Goal: Task Accomplishment & Management: Complete application form

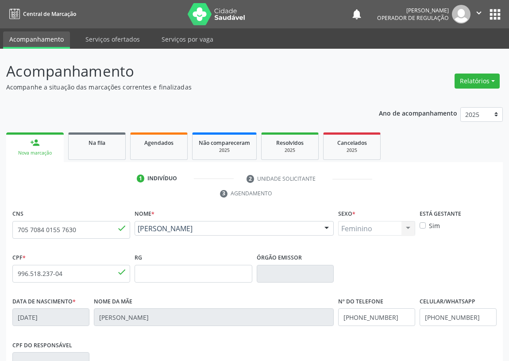
scroll to position [36, 0]
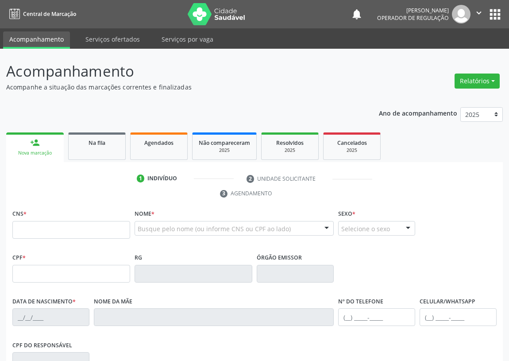
scroll to position [33, 0]
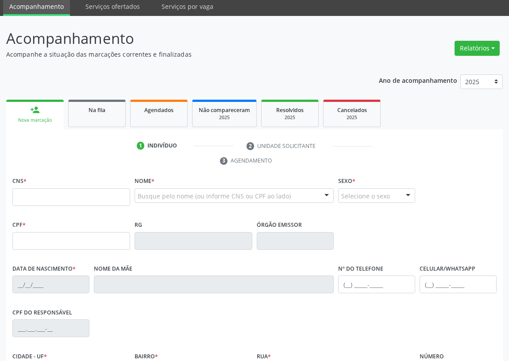
drag, startPoint x: 21, startPoint y: 192, endPoint x: 27, endPoint y: 181, distance: 12.9
click at [23, 186] on div "CNS *" at bounding box center [71, 189] width 118 height 31
type input "705 2054 8432 2271"
type input "086.725.294-48"
type input "[DATE]"
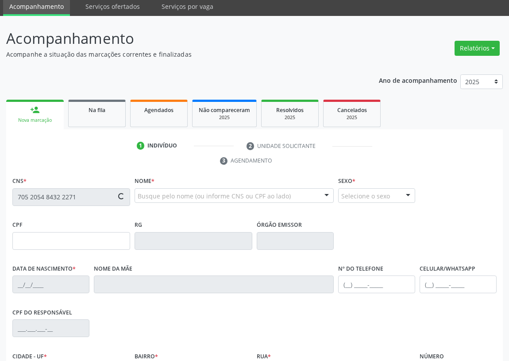
type input "Maria Ivone Barbosa da Silva"
type input "(83) 99407-0456"
type input "074.089.984-89"
type input "S/N"
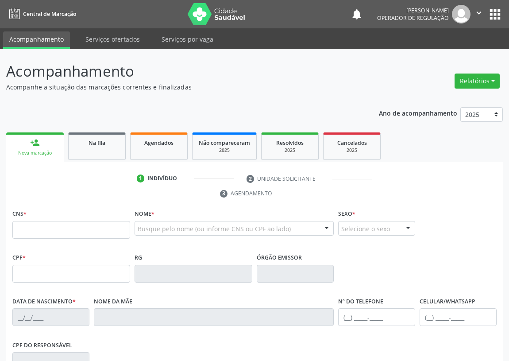
scroll to position [29, 0]
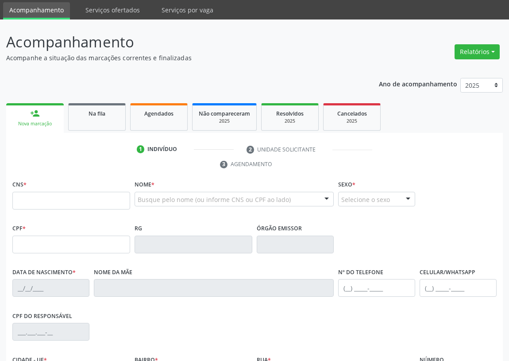
click at [16, 193] on input "text" at bounding box center [71, 201] width 118 height 18
type input "702 0013 0099 6685"
type input "717.523.474-04"
type input "28/02/2004"
type input "Fabricia Cristina Benevides Aguiar"
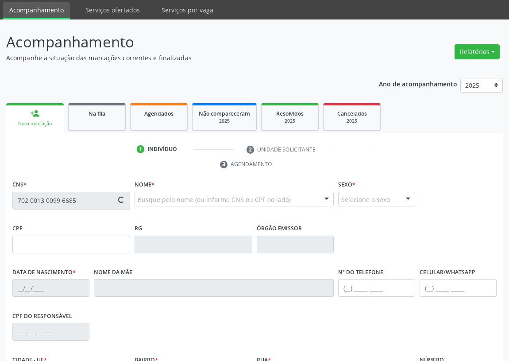
type input "(83) 99396-0661"
type input "023.705.774-36"
type input "290"
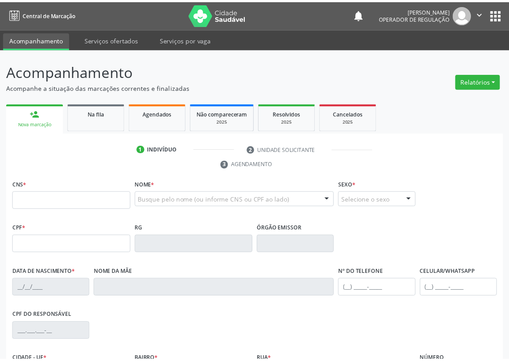
scroll to position [29, 0]
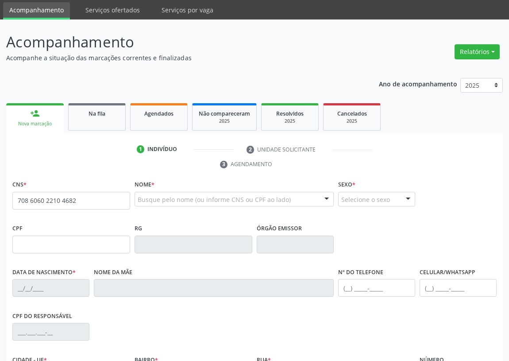
type input "708 6060 2210 4682"
type input "323.495.304-00"
type input "10/05/1961"
type input "Maurina Nascimento"
type input "(83) 99151-1284"
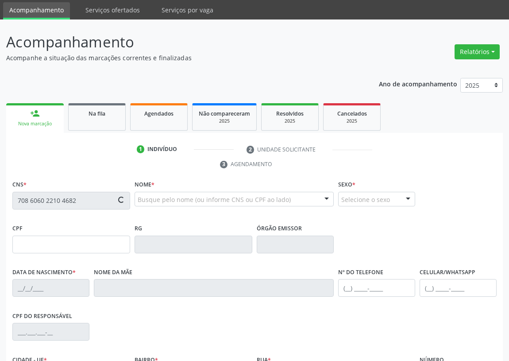
type input "(83) 99151-1284"
type input "226"
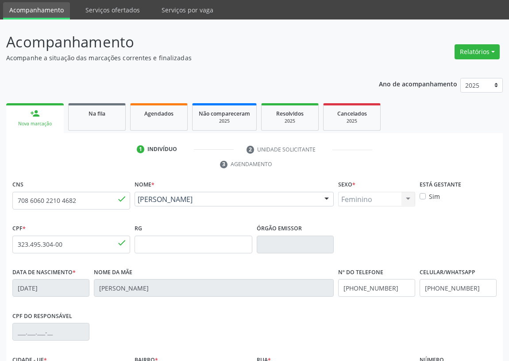
click at [81, 160] on ul "1 Indivíduo 2 Unidade solicitante 3 Agendamento" at bounding box center [254, 157] width 497 height 30
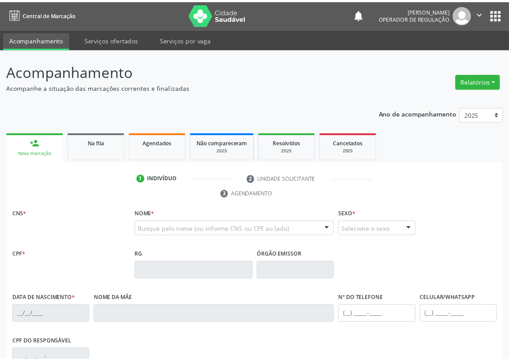
scroll to position [29, 0]
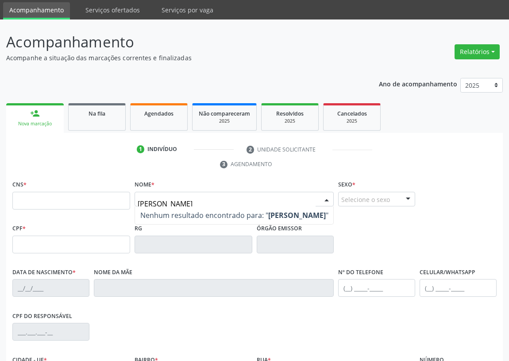
click at [167, 203] on input "THAIANA MONTEIRO DE ALMEIDA" at bounding box center [227, 204] width 178 height 18
type input "THAIANE MONTEIRO DE ALMEIDA"
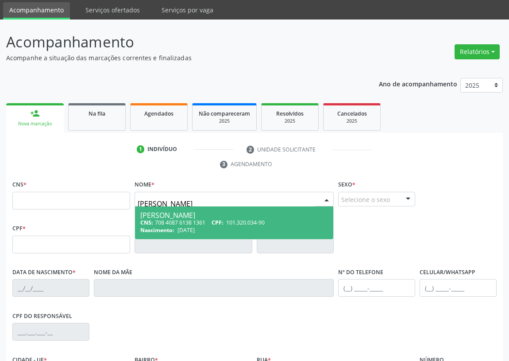
click at [177, 219] on div "CNS: 708 4087 6138 1361 CPF: 101.320.034-90" at bounding box center [234, 223] width 188 height 8
type input "708 4087 6138 1361"
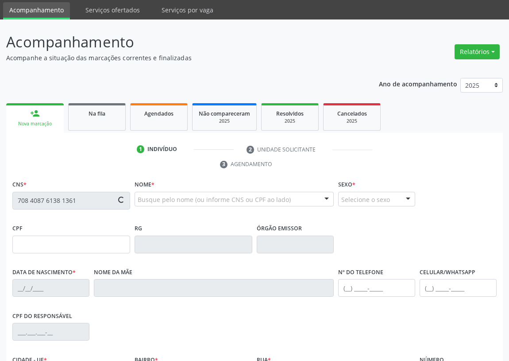
type input "12/09/1993"
type input "Silvana de Souza Monteiro Almeida"
type input "(83) 99100-9696"
type input "554.335.884-91"
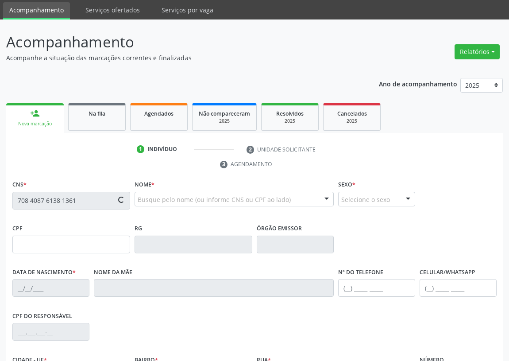
type input "8"
type input "101.320.034-90"
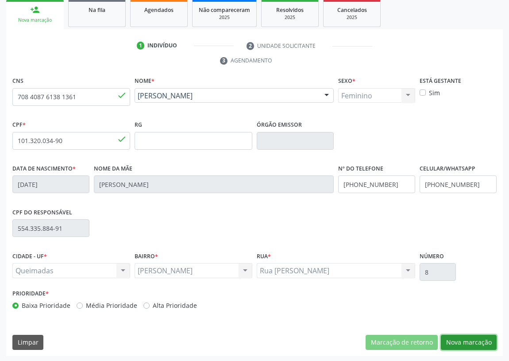
click at [474, 340] on button "Nova marcação" at bounding box center [469, 342] width 56 height 15
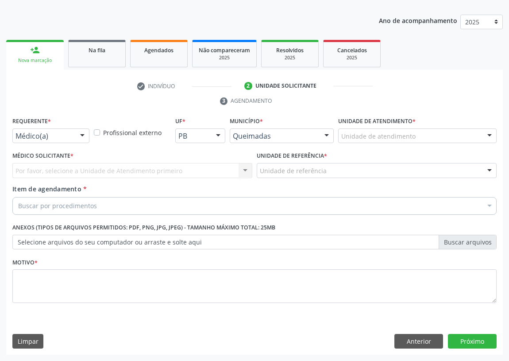
scroll to position [92, 0]
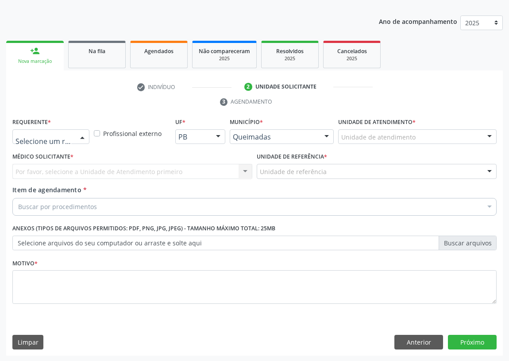
click at [85, 137] on div at bounding box center [82, 137] width 13 height 15
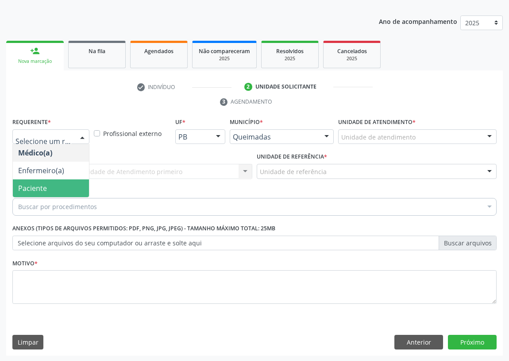
drag, startPoint x: 65, startPoint y: 185, endPoint x: 239, endPoint y: 174, distance: 174.7
click at [68, 181] on span "Paciente" at bounding box center [51, 188] width 76 height 18
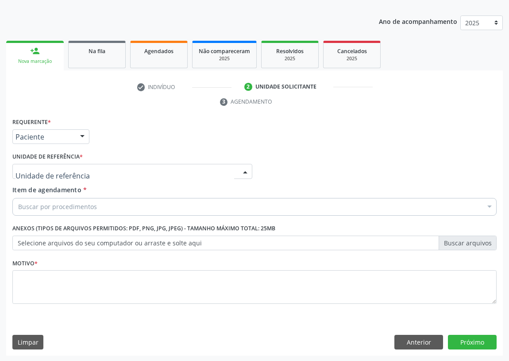
click at [227, 168] on div at bounding box center [132, 171] width 240 height 15
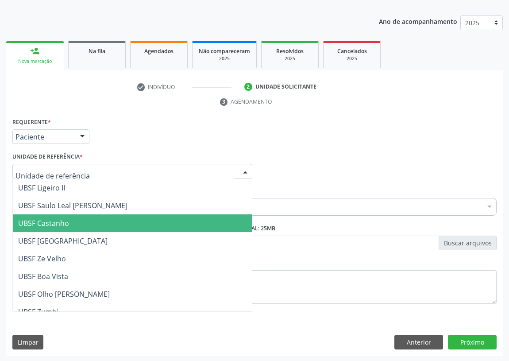
click at [71, 221] on span "UBSF Castanho" at bounding box center [132, 223] width 239 height 18
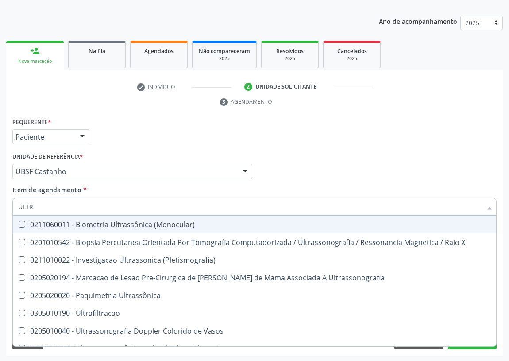
type input "ULTRA"
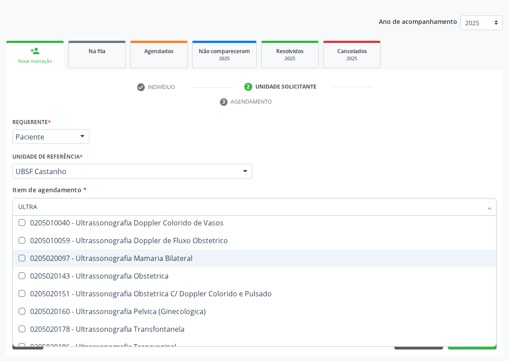
scroll to position [120, 0]
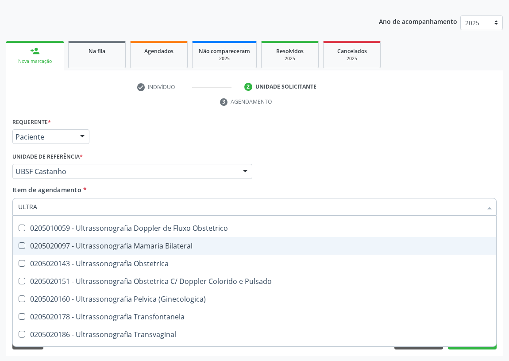
click at [162, 245] on div "0205020097 - Ultrassonografia Mamaria Bilateral" at bounding box center [254, 245] width 473 height 7
checkbox Bilateral "true"
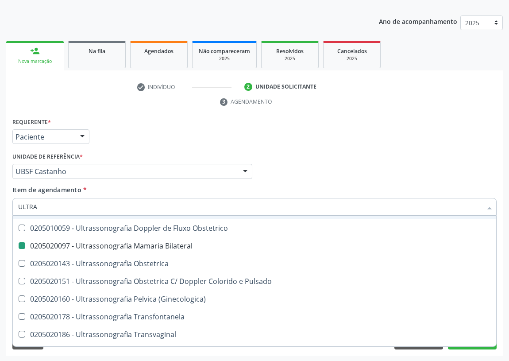
click at [345, 149] on div "Requerente * Paciente Médico(a) Enfermeiro(a) Paciente Nenhum resultado encontr…" at bounding box center [254, 132] width 489 height 35
checkbox X "true"
checkbox Bilateral "false"
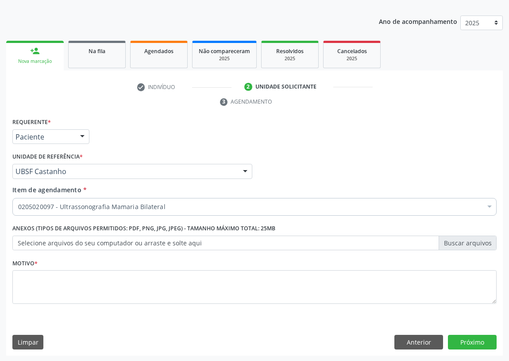
scroll to position [0, 0]
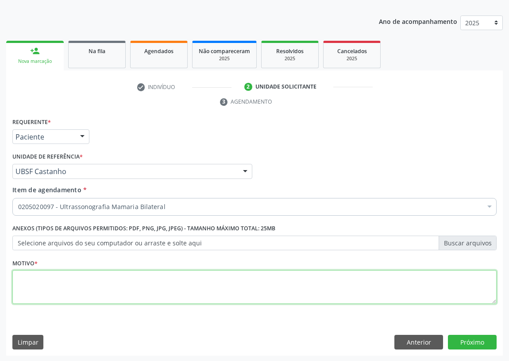
click at [20, 281] on textarea at bounding box center [254, 287] width 484 height 34
type textarea "AVALIAÇÃO"
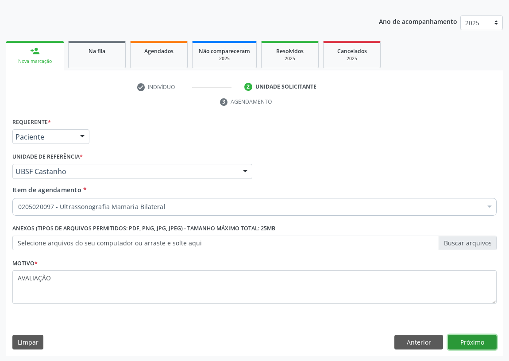
click at [454, 340] on button "Próximo" at bounding box center [472, 342] width 49 height 15
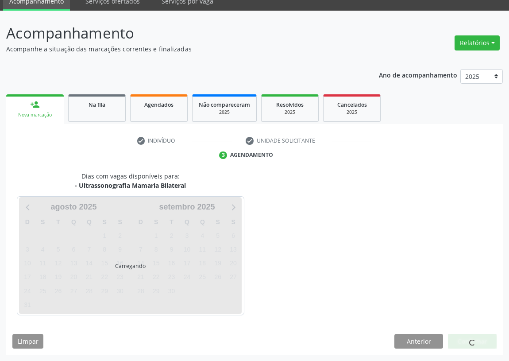
scroll to position [37, 0]
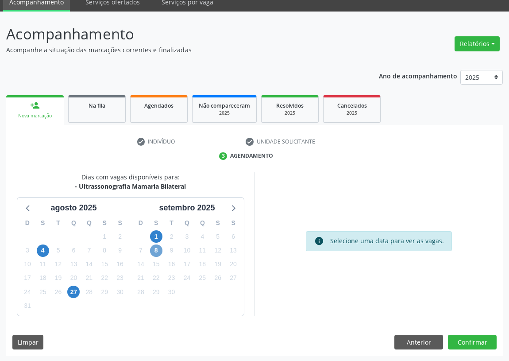
click at [152, 251] on span "8" at bounding box center [156, 250] width 12 height 12
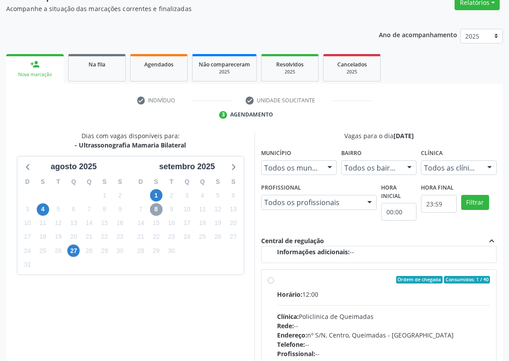
scroll to position [118, 0]
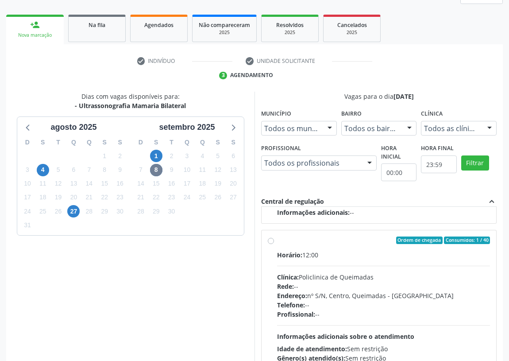
click at [277, 240] on label "Ordem de chegada Consumidos: 1 / 40 Horário: 12:00 Clínica: Policlinica de Quei…" at bounding box center [383, 304] width 213 height 136
click at [272, 240] on input "Ordem de chegada Consumidos: 1 / 40 Horário: 12:00 Clínica: Policlinica de Quei…" at bounding box center [271, 240] width 6 height 8
radio input "true"
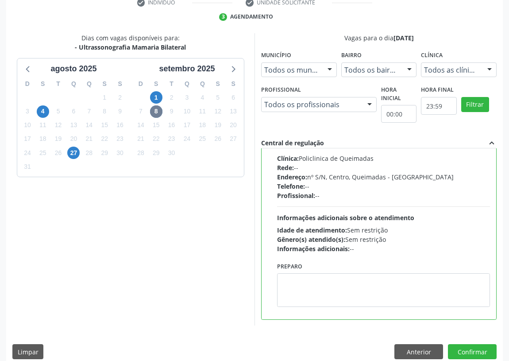
scroll to position [186, 0]
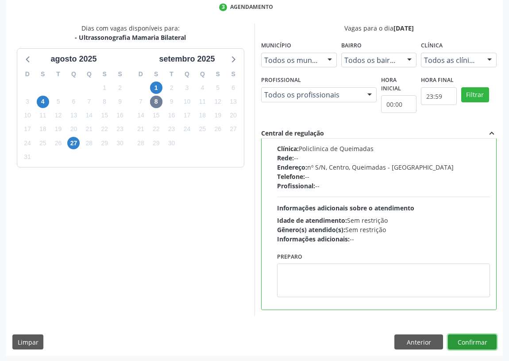
drag, startPoint x: 461, startPoint y: 338, endPoint x: 392, endPoint y: 323, distance: 70.8
click at [462, 338] on button "Confirmar" at bounding box center [472, 341] width 49 height 15
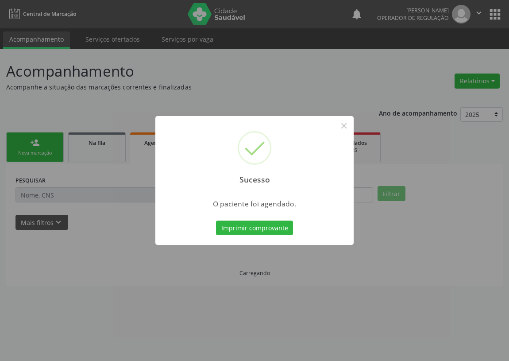
scroll to position [0, 0]
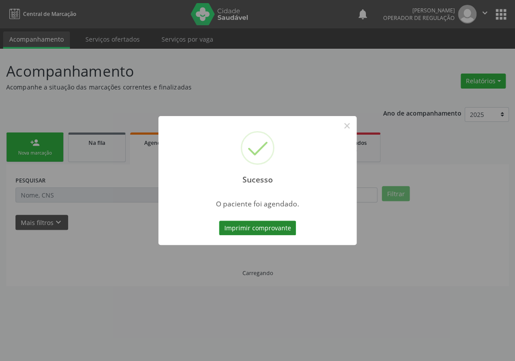
click at [239, 225] on button "Imprimir comprovante" at bounding box center [257, 227] width 77 height 15
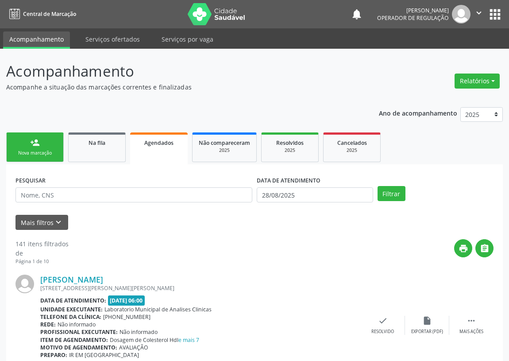
click at [40, 152] on div "Nova marcação" at bounding box center [35, 153] width 44 height 7
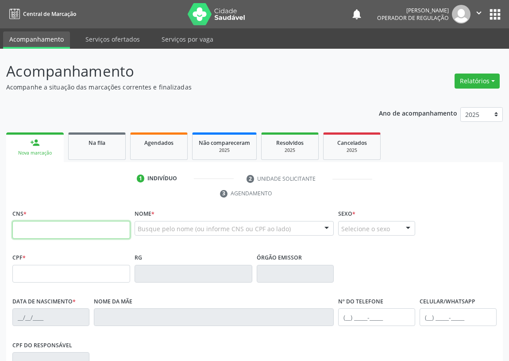
click at [18, 227] on input "text" at bounding box center [71, 230] width 118 height 18
drag, startPoint x: 22, startPoint y: 232, endPoint x: 8, endPoint y: 222, distance: 16.5
click at [10, 223] on div "CNS *" at bounding box center [71, 229] width 122 height 44
type input "702 6067 6594 9742"
type input "182.164.444-19"
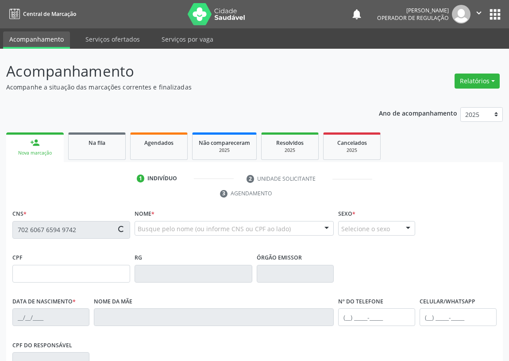
type input "10/07/2022"
type input "Alyce Beatriz Vieira Pereira Alves"
type input "(83) 99197-6584"
type input "147.862.254-79"
type input "1319"
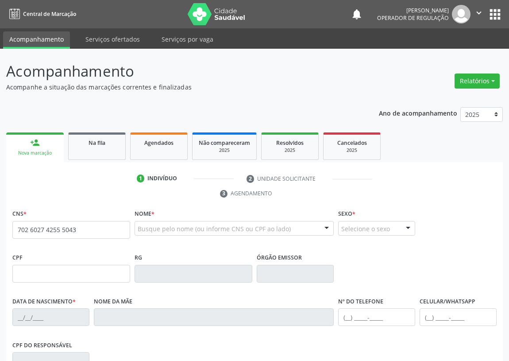
type input "702 6027 4255 5043"
type input "148.360.304-04"
type input "07/04/2016"
type input "Marcia Valéria de Oliveira Souza"
type input "(83) 99180-6234"
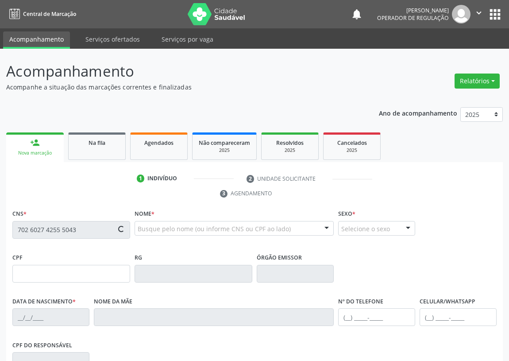
type input "043.017.007-65"
type input "948"
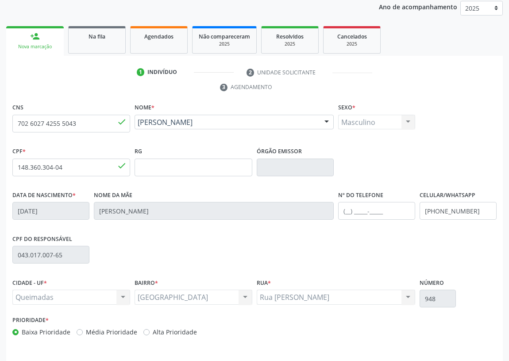
scroll to position [120, 0]
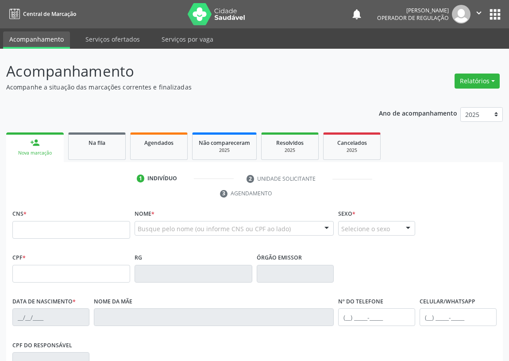
click at [17, 221] on input "text" at bounding box center [71, 230] width 118 height 18
click at [17, 229] on input "text" at bounding box center [71, 230] width 118 height 18
type input "700 0040 6141 9204"
type input "518.638.804-10"
type input "06/11/1966"
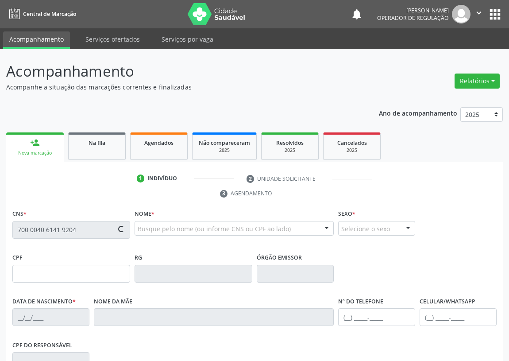
type input "Laurita de Luna Silva"
type input "(83) 99124-9740"
type input "238"
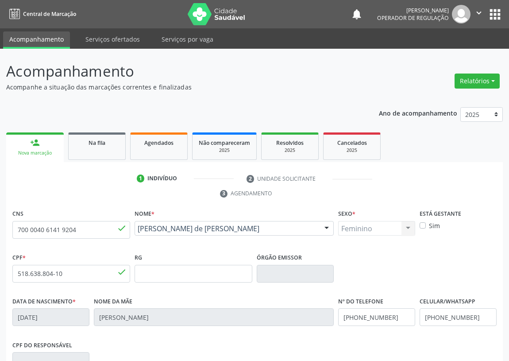
click at [31, 150] on div "Nova marcação" at bounding box center [34, 153] width 45 height 7
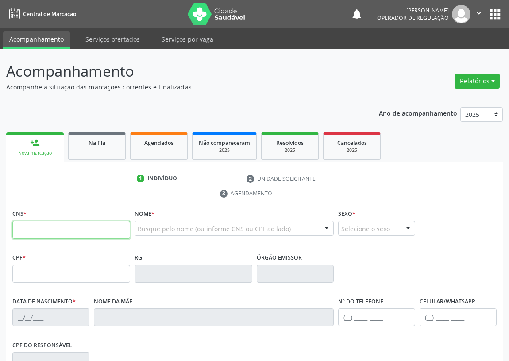
click at [23, 233] on input "text" at bounding box center [71, 230] width 118 height 18
type input "700 0032 7401 1201"
type input "[DATE]"
type input "[PERSON_NAME]"
type input "[PHONE_NUMBER]"
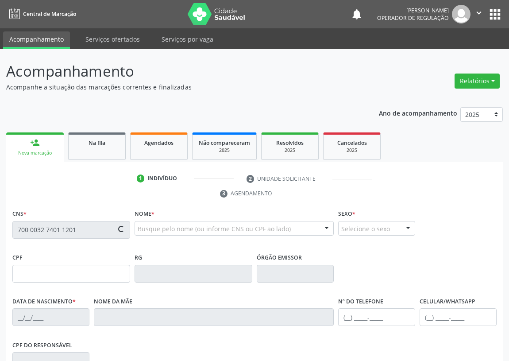
type input "074.796.194-80"
type input "87"
click at [22, 226] on input "text" at bounding box center [71, 230] width 118 height 18
type input "709 0048 3151 6412"
type input "097.766.434-18"
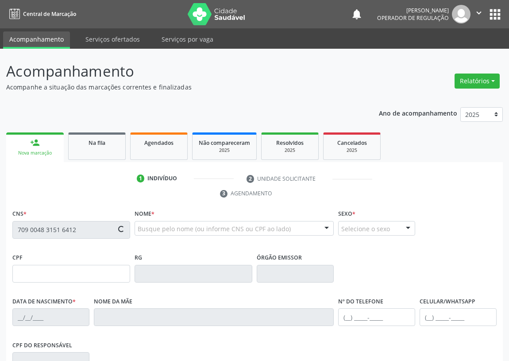
type input "24/01/1994"
type input "Maria do Socorro Alves Pereira"
type input "(83) 99161-8131"
type input "091.908.914-30"
type input "896"
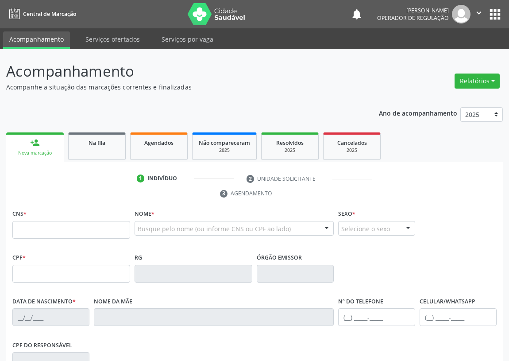
click at [20, 225] on input "text" at bounding box center [71, 230] width 118 height 18
type input "898 0062 7611 7686"
click at [25, 226] on input "text" at bounding box center [71, 230] width 118 height 18
type input "898 0062 7611 7686"
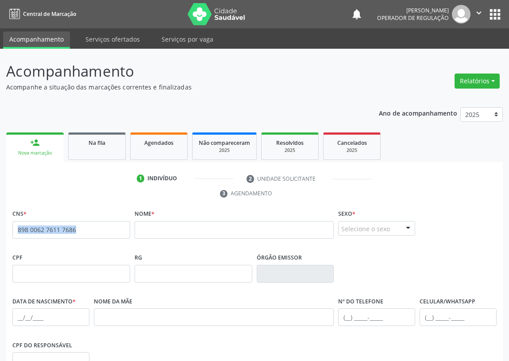
drag, startPoint x: 92, startPoint y: 224, endPoint x: 0, endPoint y: 237, distance: 92.6
click at [0, 237] on div "Acompanhamento Acompanhe a situação das marcações correntes e finalizadas Relat…" at bounding box center [254, 272] width 509 height 446
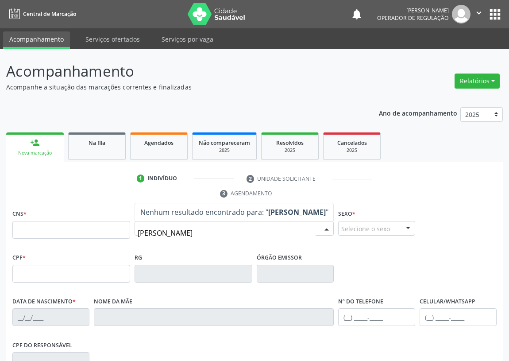
drag, startPoint x: 175, startPoint y: 235, endPoint x: 186, endPoint y: 235, distance: 10.6
click at [185, 235] on input "[PERSON_NAME]" at bounding box center [227, 233] width 178 height 18
type input "[PERSON_NAME]"
drag, startPoint x: 196, startPoint y: 239, endPoint x: 57, endPoint y: 240, distance: 139.8
click at [57, 240] on div "CNS * Nome * [PERSON_NAME] resultado encontrado para: " [PERSON_NAME] " Não há …" at bounding box center [254, 229] width 489 height 44
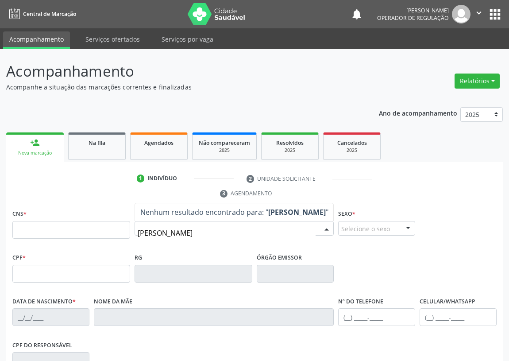
type input "[PERSON_NAME]"
click at [17, 194] on ul "1 Indivíduo 2 Unidade solicitante 3 Agendamento" at bounding box center [254, 186] width 497 height 30
